Goal: Task Accomplishment & Management: Use online tool/utility

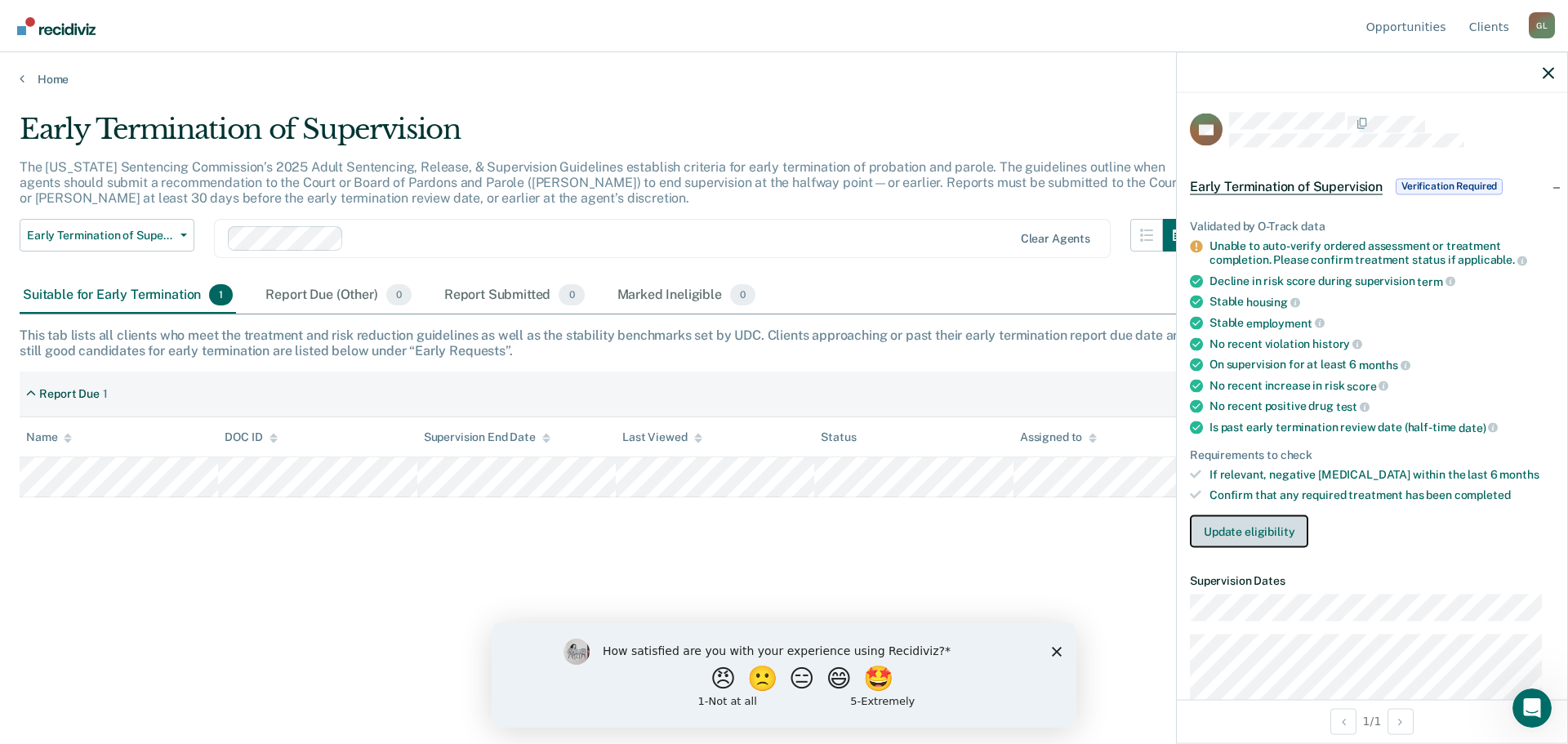
click at [1273, 537] on button "Update eligibility" at bounding box center [1249, 531] width 118 height 33
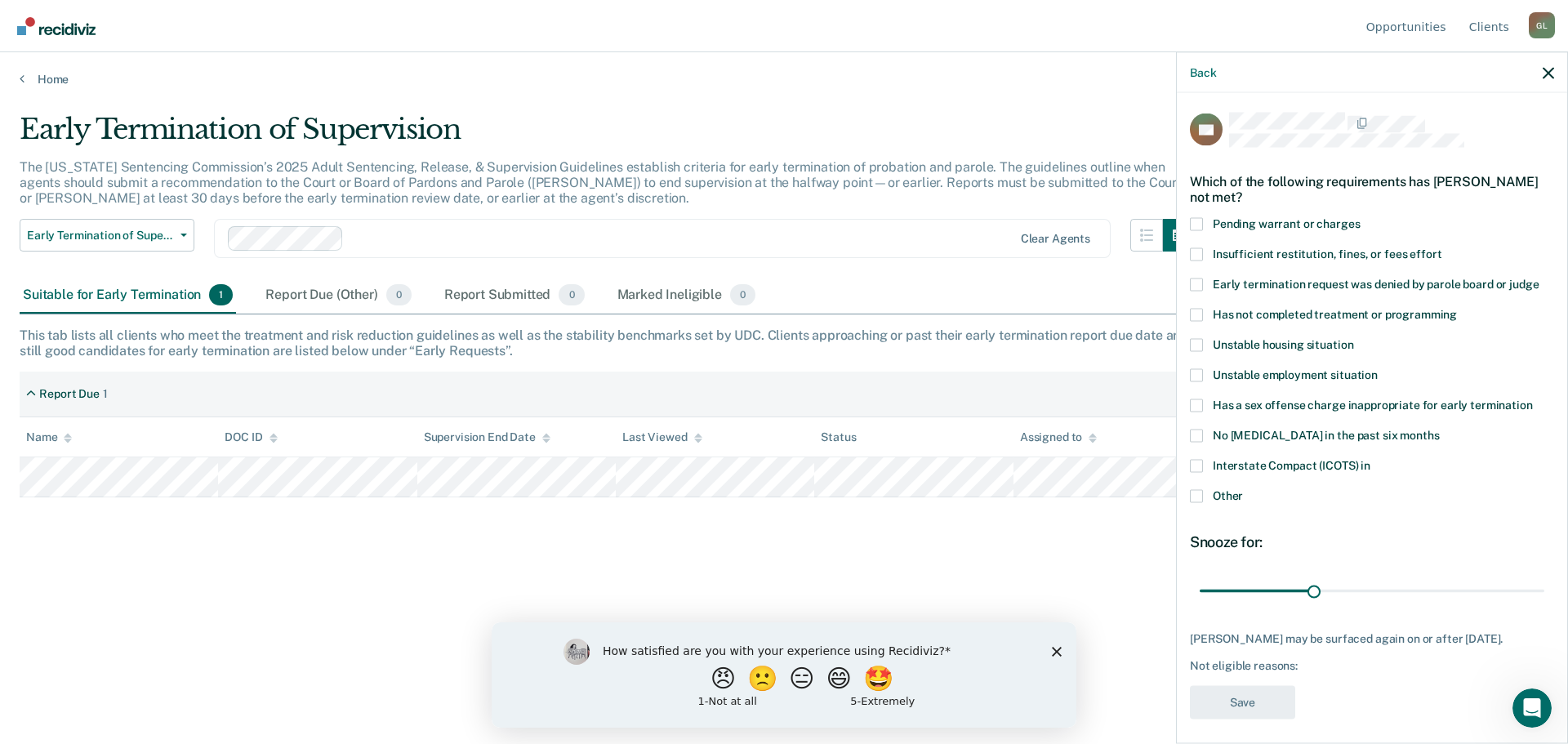
click at [1321, 257] on span "Insufficient restitution, fines, or fees effort" at bounding box center [1327, 253] width 229 height 13
click at [1441, 248] on input "Insufficient restitution, fines, or fees effort" at bounding box center [1441, 248] width 0 height 0
click at [1310, 319] on label "Has not completed treatment or programming" at bounding box center [1372, 316] width 364 height 17
click at [1457, 308] on input "Has not completed treatment or programming" at bounding box center [1457, 308] width 0 height 0
click at [1234, 250] on span "Insufficient restitution, fines, or fees effort" at bounding box center [1327, 253] width 229 height 13
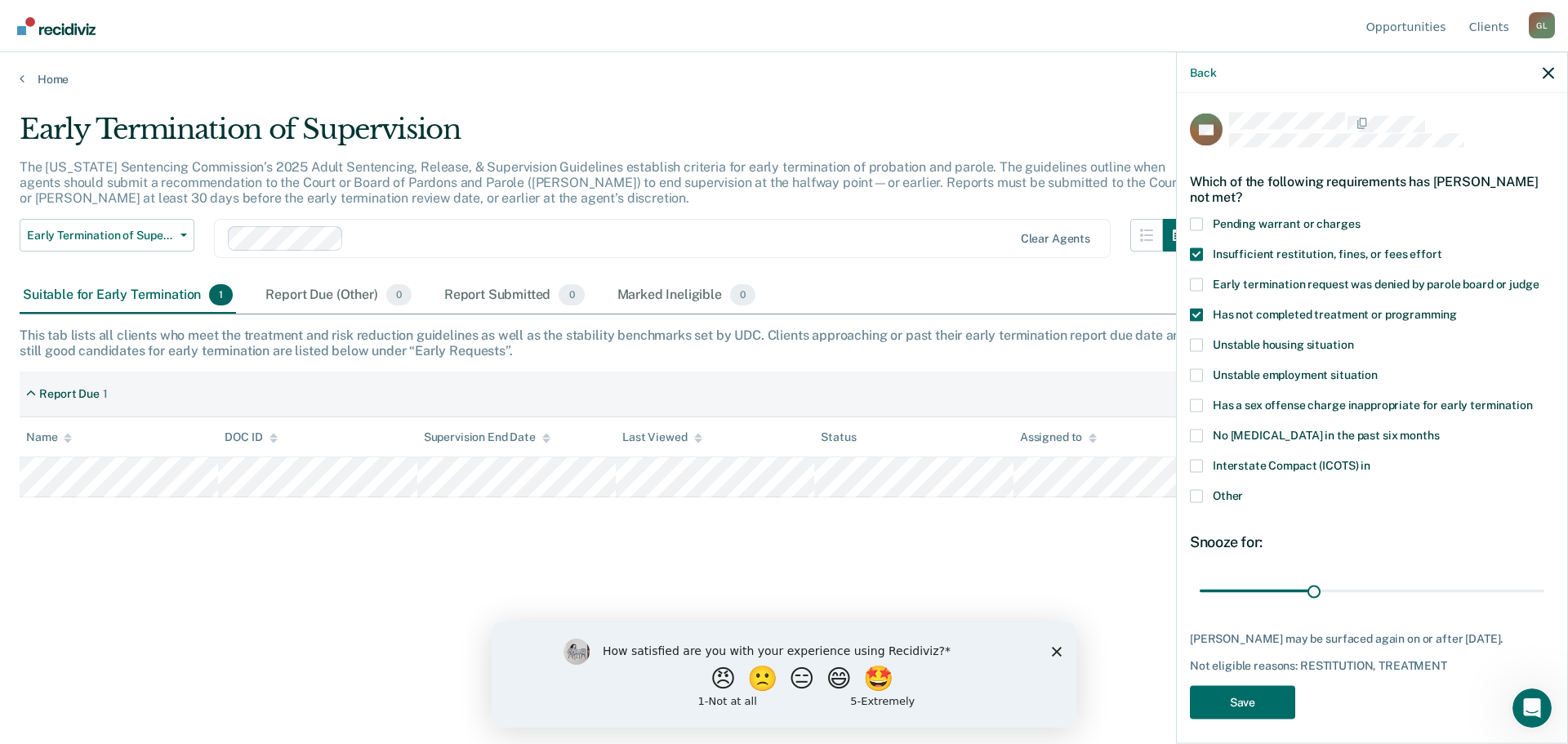
click at [1441, 248] on input "Insufficient restitution, fines, or fees effort" at bounding box center [1441, 248] width 0 height 0
click at [1234, 250] on span "Insufficient restitution, fines, or fees effort" at bounding box center [1327, 253] width 229 height 13
click at [1441, 248] on input "Insufficient restitution, fines, or fees effort" at bounding box center [1441, 248] width 0 height 0
click at [1262, 717] on button "Save" at bounding box center [1243, 702] width 106 height 33
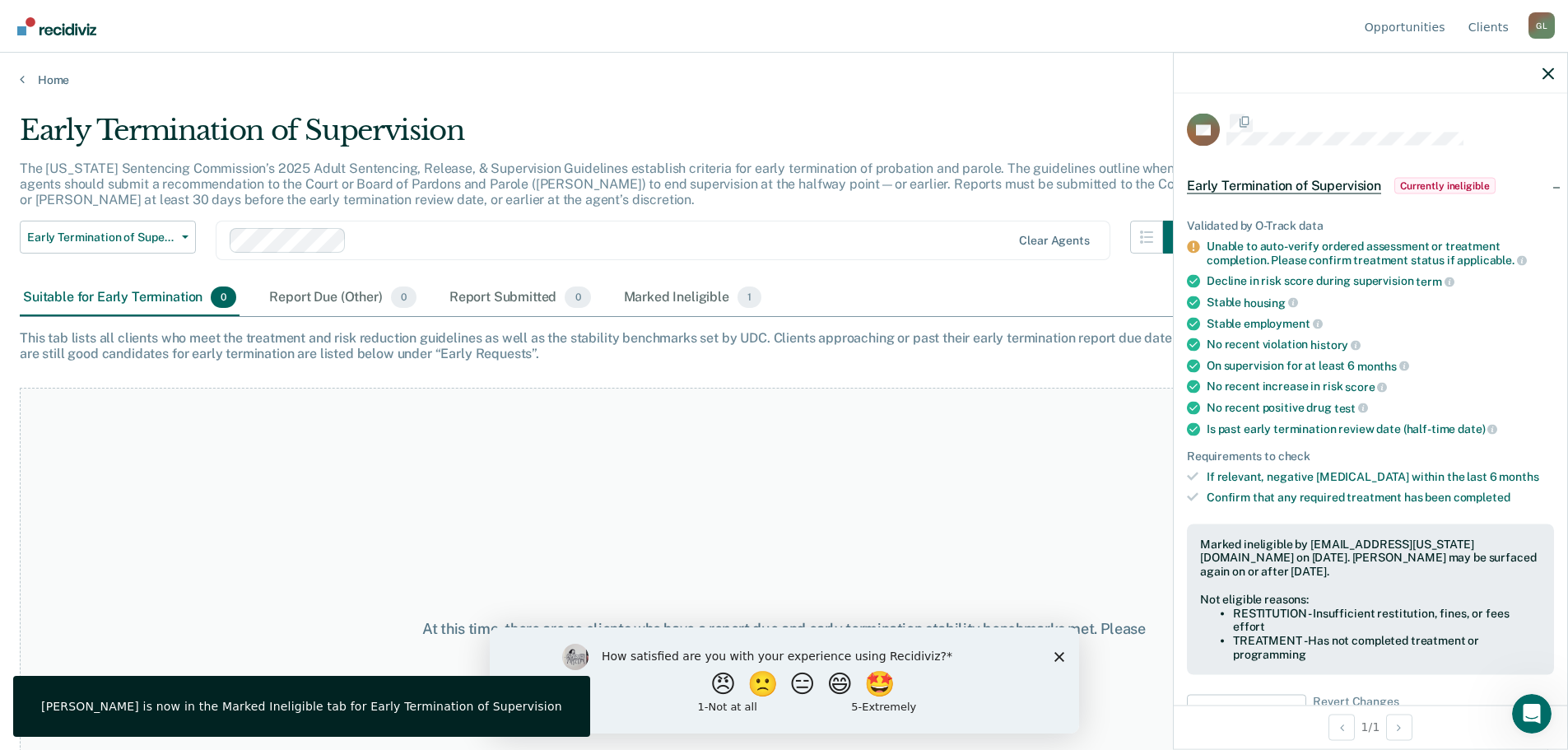
click at [741, 509] on div "At this time, there are no clients who have a report due and early termination …" at bounding box center [784, 638] width 1529 height 500
click at [371, 302] on div "Report Due (Other) 0" at bounding box center [343, 298] width 153 height 36
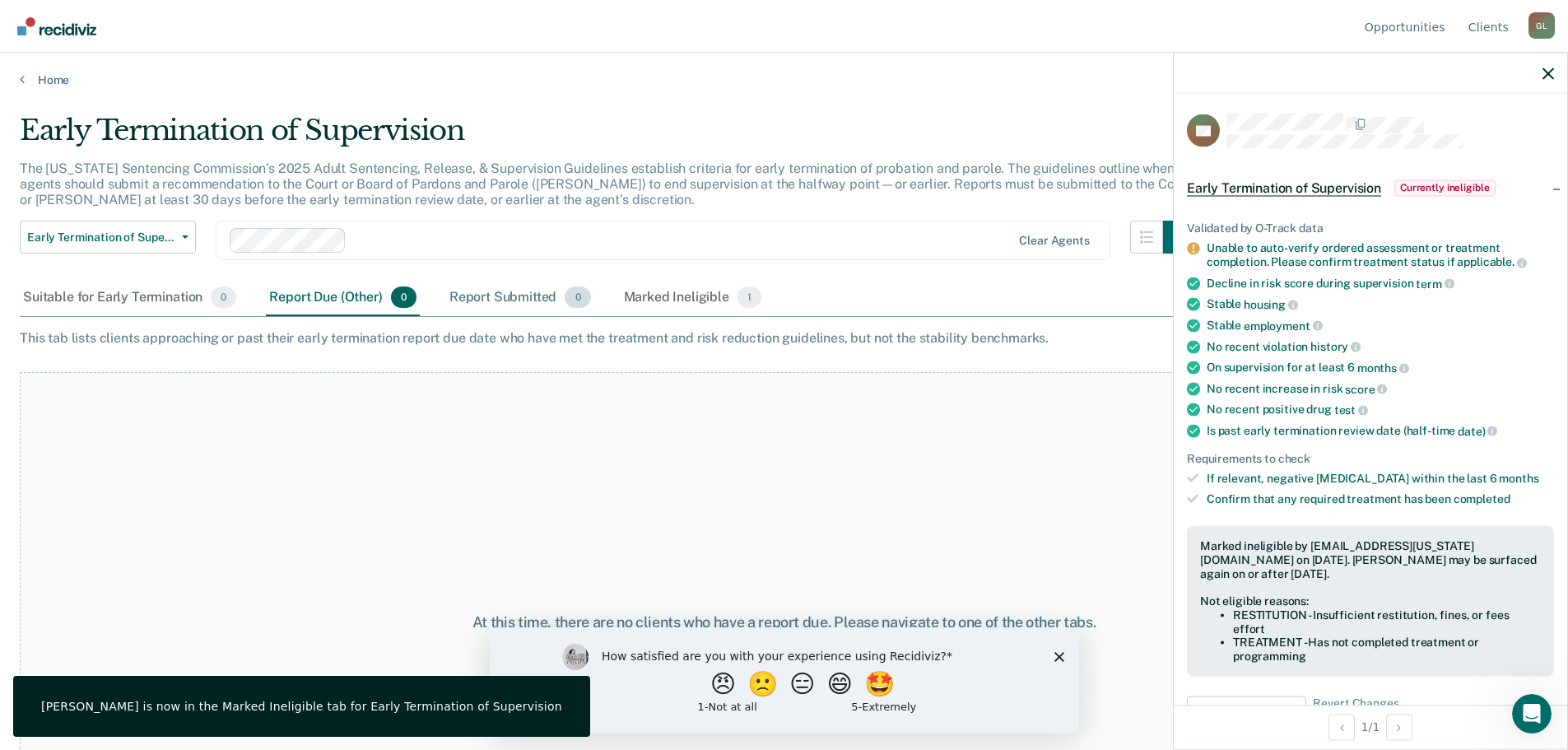
click at [515, 289] on div "Report Submitted 0" at bounding box center [520, 298] width 149 height 36
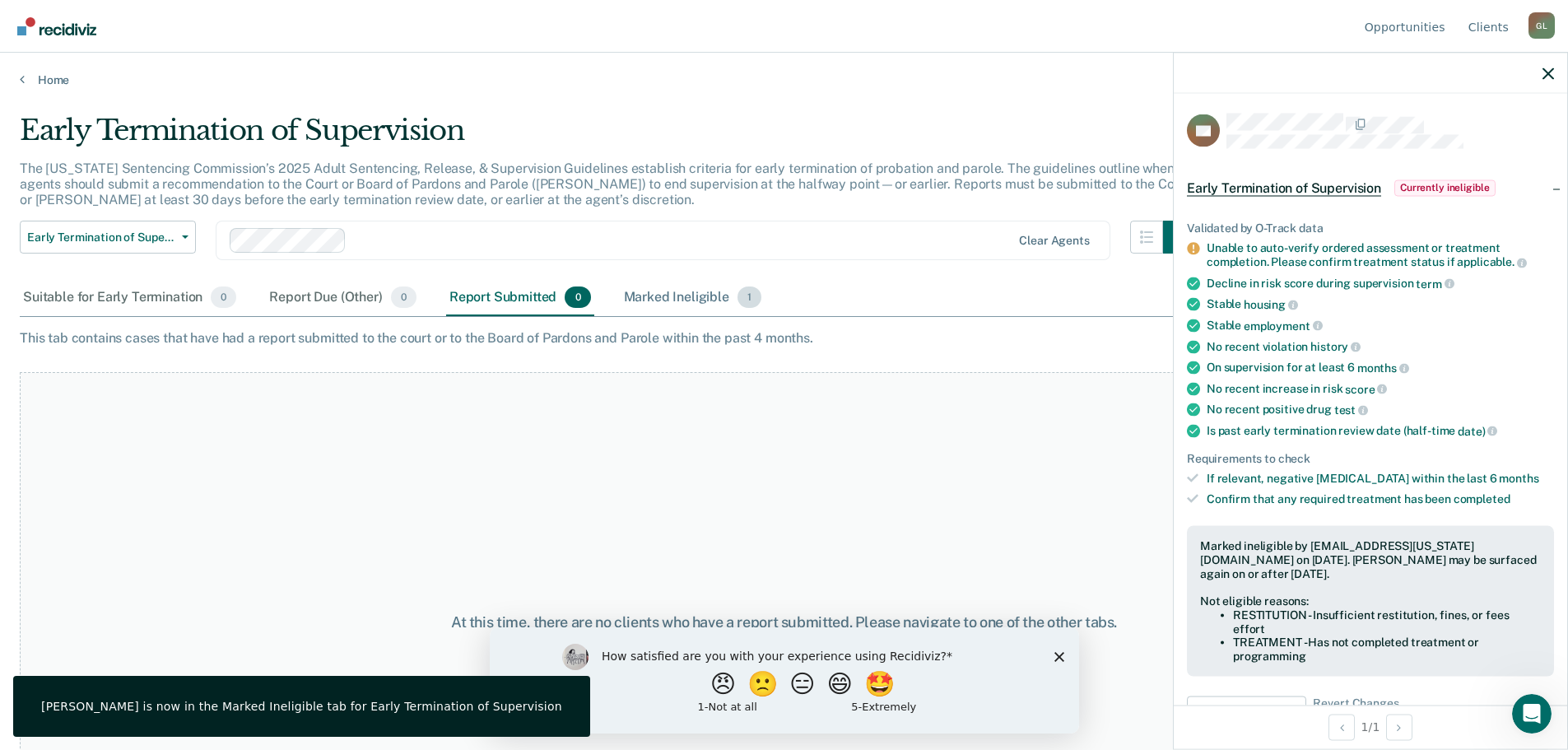
click at [676, 294] on div "Marked Ineligible 1" at bounding box center [692, 298] width 145 height 36
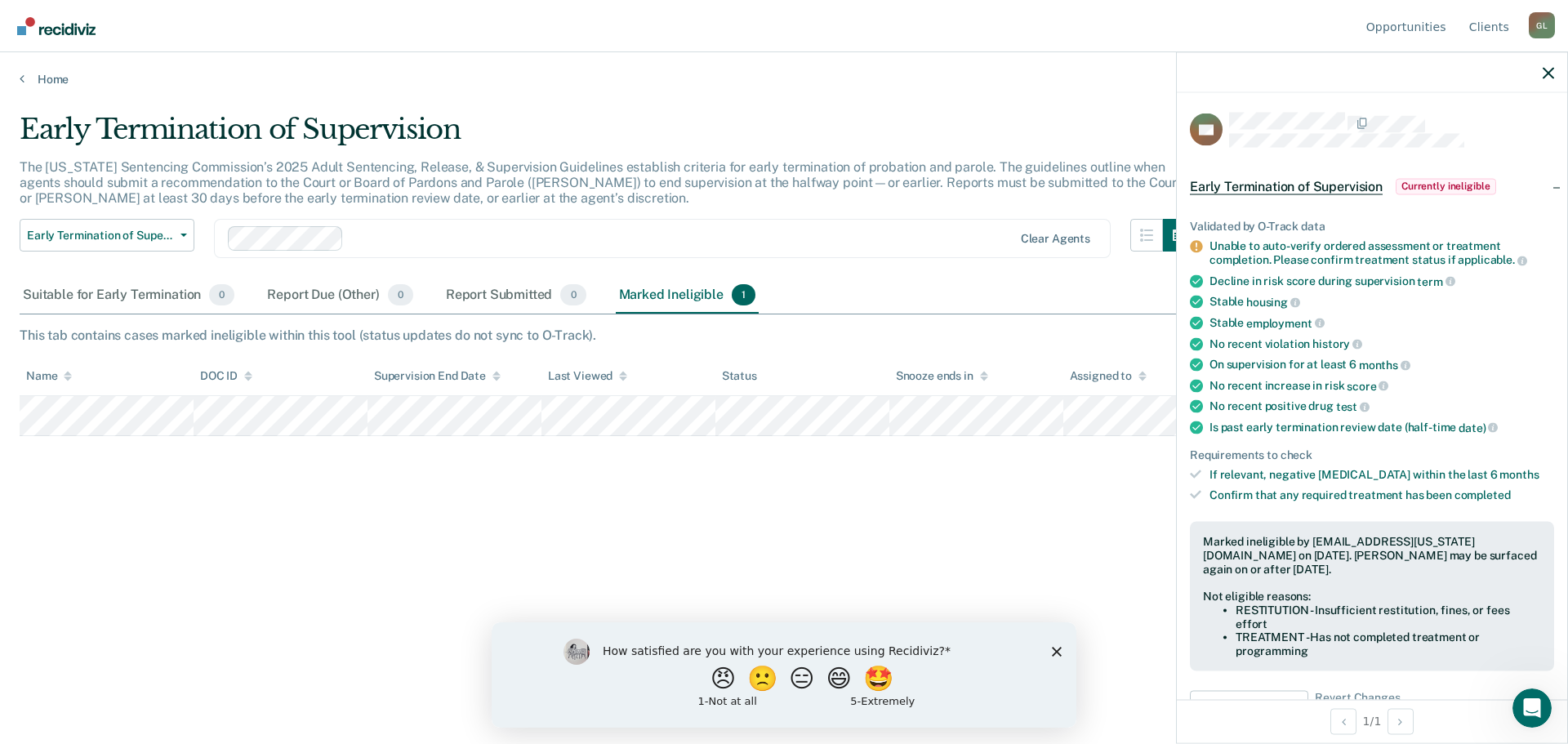
click at [1062, 657] on div "How satisfied are you with your experience using Recidiviz? 😠 🙁 😑 😄 🤩 1 - Not a…" at bounding box center [784, 674] width 585 height 106
click at [1546, 74] on icon "button" at bounding box center [1548, 72] width 12 height 12
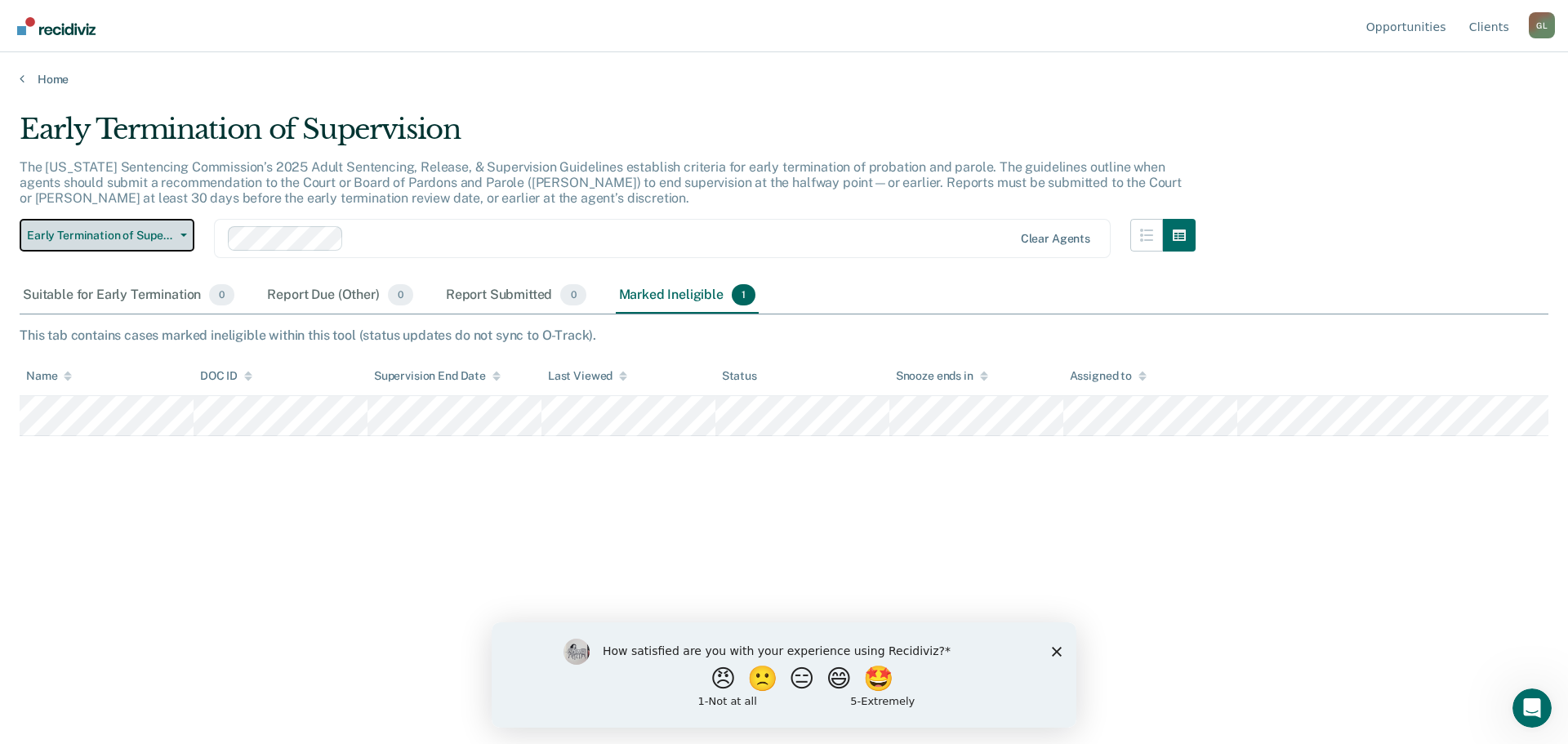
click at [170, 225] on button "Early Termination of Supervision" at bounding box center [107, 235] width 174 height 33
click at [170, 233] on span "Early Termination of Supervision" at bounding box center [100, 235] width 147 height 14
